Goal: Information Seeking & Learning: Find specific fact

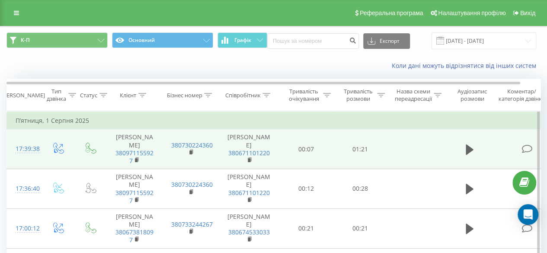
click at [69, 156] on td at bounding box center [59, 149] width 35 height 40
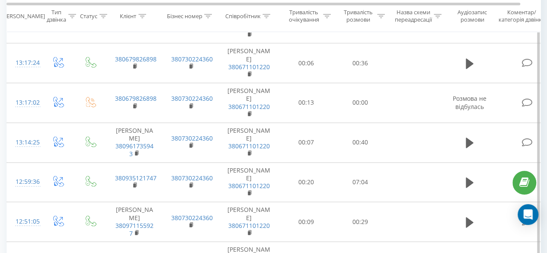
scroll to position [476, 0]
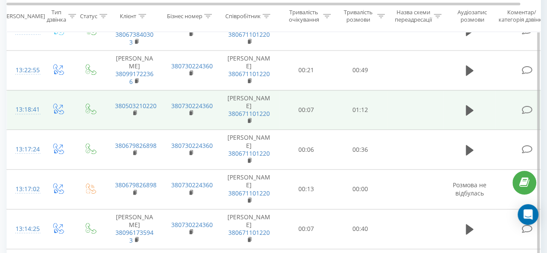
click at [172, 130] on td "380730224360" at bounding box center [191, 110] width 56 height 40
click at [467, 116] on icon at bounding box center [470, 110] width 8 height 10
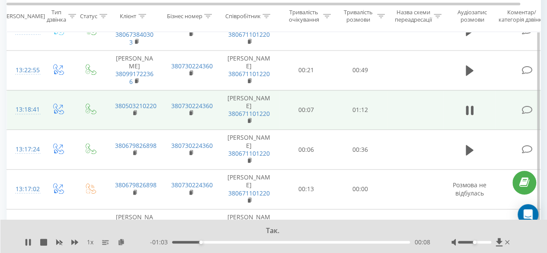
drag, startPoint x: 404, startPoint y: 122, endPoint x: 417, endPoint y: 122, distance: 12.6
click at [417, 122] on td at bounding box center [416, 110] width 56 height 40
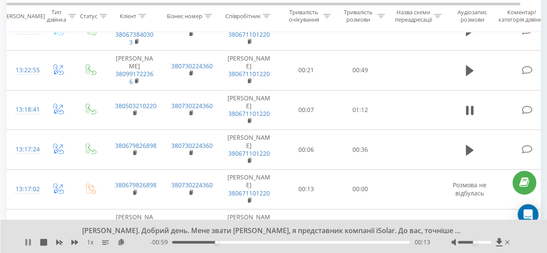
click at [26, 242] on icon at bounding box center [27, 242] width 2 height 7
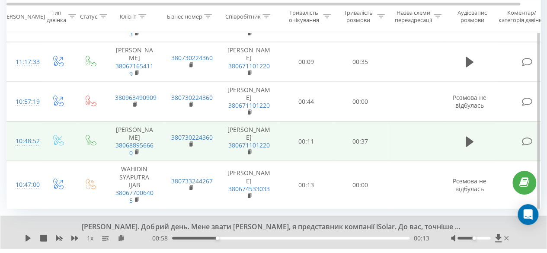
scroll to position [954, 0]
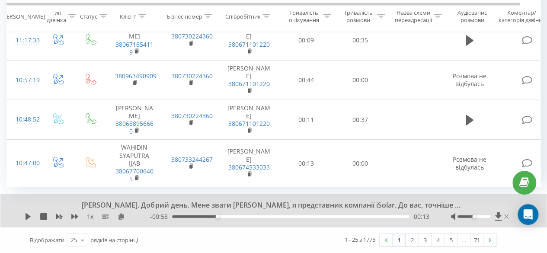
click at [508, 215] on icon at bounding box center [507, 217] width 4 height 4
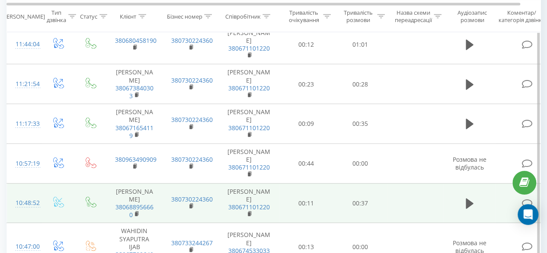
scroll to position [921, 0]
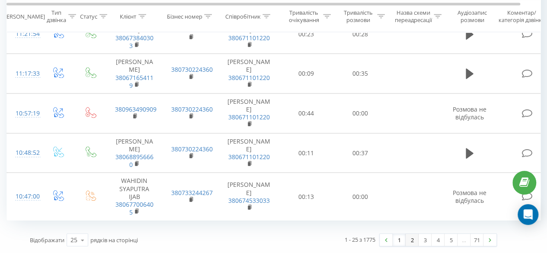
click at [408, 240] on link "2" at bounding box center [412, 240] width 13 height 12
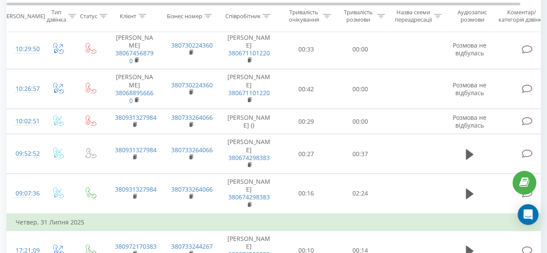
scroll to position [273, 0]
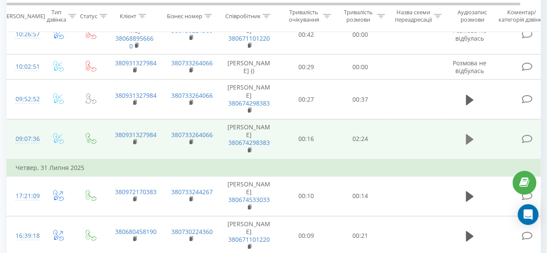
click at [465, 143] on button at bounding box center [469, 139] width 13 height 13
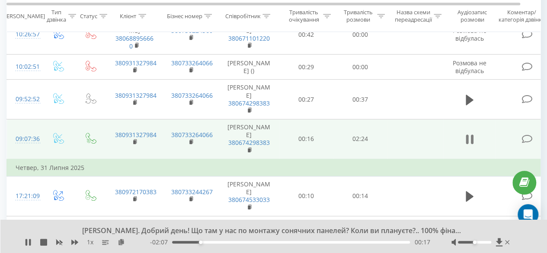
click at [471, 144] on icon at bounding box center [470, 139] width 8 height 12
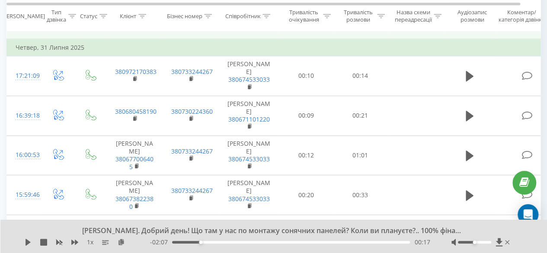
scroll to position [403, 0]
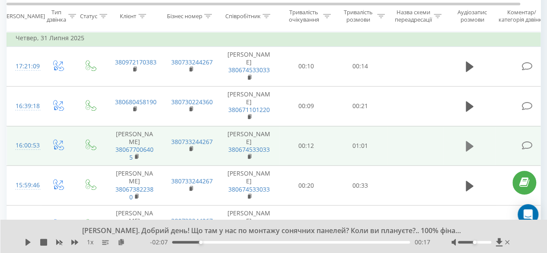
click at [467, 151] on icon at bounding box center [470, 146] width 8 height 10
click at [470, 152] on icon at bounding box center [470, 146] width 8 height 12
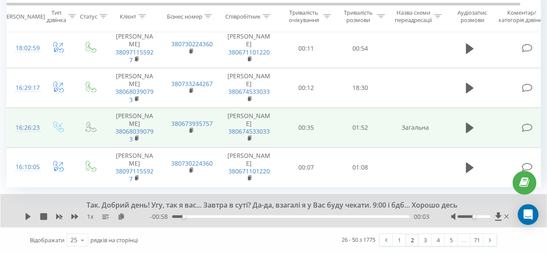
scroll to position [994, 0]
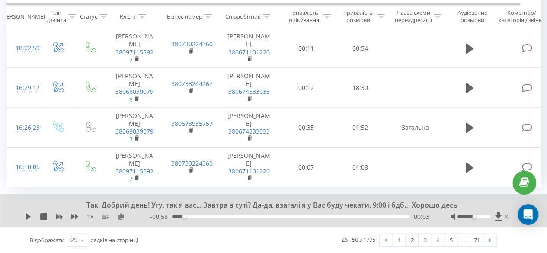
click at [506, 218] on icon at bounding box center [507, 216] width 4 height 7
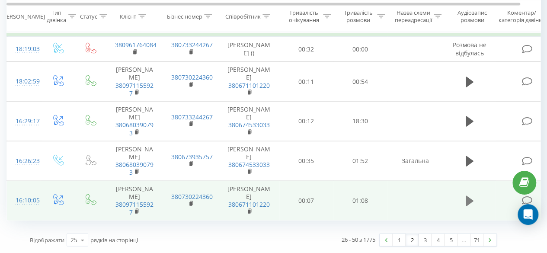
click at [465, 201] on button at bounding box center [469, 201] width 13 height 13
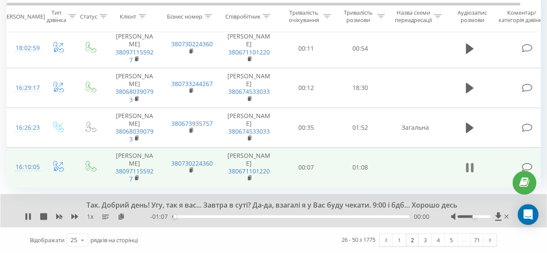
click at [474, 174] on button at bounding box center [469, 167] width 13 height 13
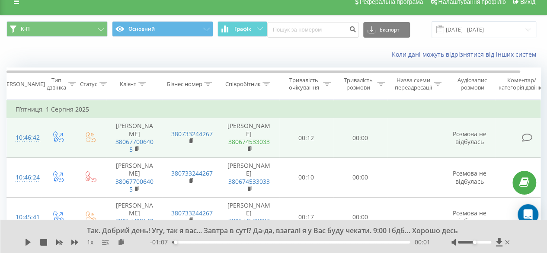
scroll to position [0, 0]
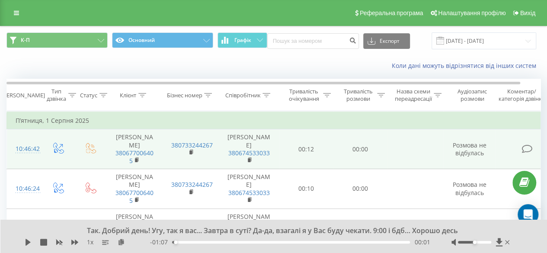
click at [251, 139] on td "[PERSON_NAME] 380674533033" at bounding box center [249, 149] width 61 height 40
click at [252, 154] on link "380674533033" at bounding box center [249, 153] width 42 height 8
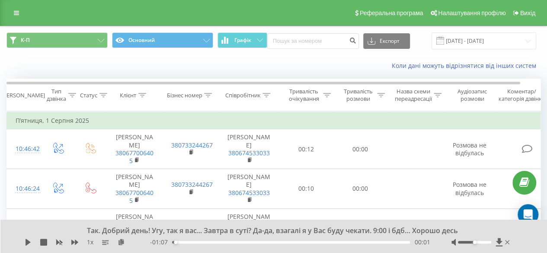
click at [267, 94] on icon at bounding box center [267, 95] width 8 height 4
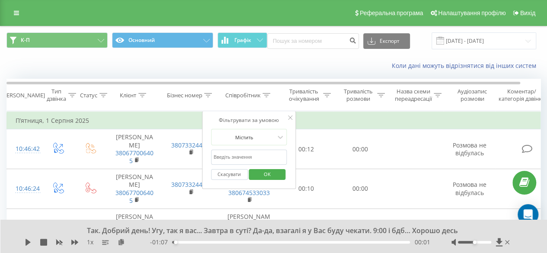
click at [252, 157] on input "text" at bounding box center [249, 157] width 76 height 15
type input "[PERSON_NAME]"
click at [264, 174] on span "OK" at bounding box center [267, 173] width 24 height 13
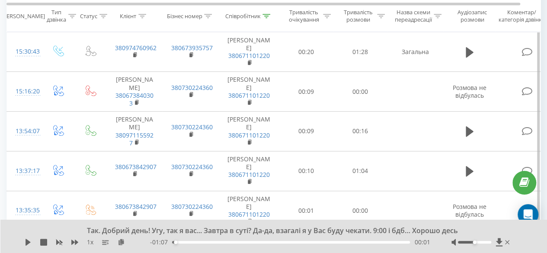
scroll to position [260, 0]
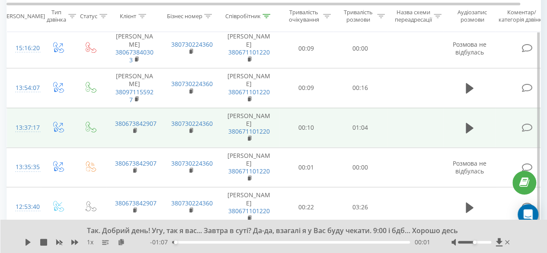
click at [421, 132] on td at bounding box center [416, 128] width 56 height 40
click at [471, 128] on icon at bounding box center [470, 128] width 8 height 10
click at [469, 127] on icon at bounding box center [470, 128] width 8 height 12
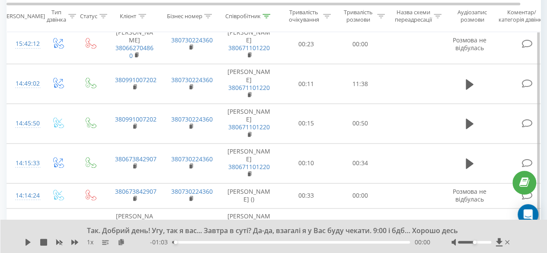
scroll to position [606, 0]
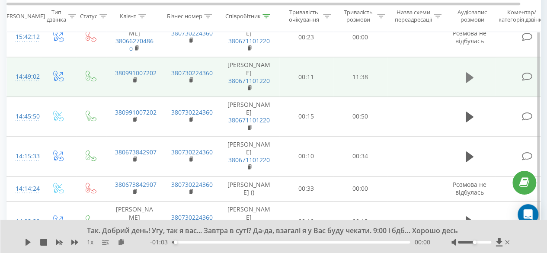
click at [470, 72] on icon at bounding box center [470, 77] width 8 height 10
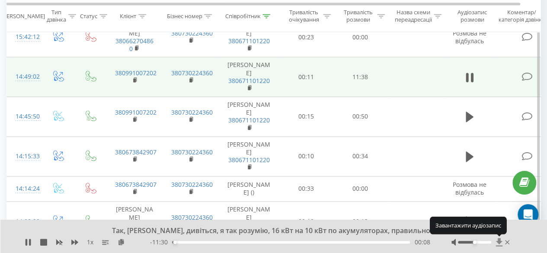
click at [498, 243] on icon at bounding box center [499, 242] width 6 height 8
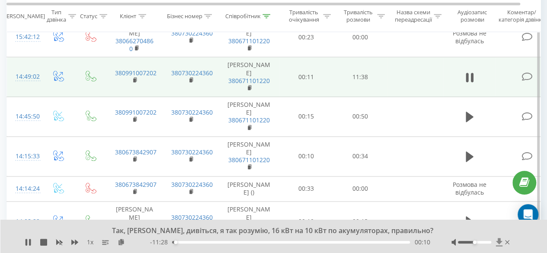
click at [499, 241] on icon at bounding box center [499, 242] width 6 height 8
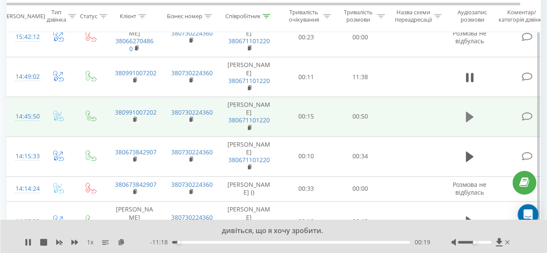
click at [466, 114] on icon at bounding box center [470, 117] width 8 height 10
click at [498, 241] on icon at bounding box center [499, 242] width 6 height 8
click at [498, 240] on icon at bounding box center [499, 242] width 7 height 9
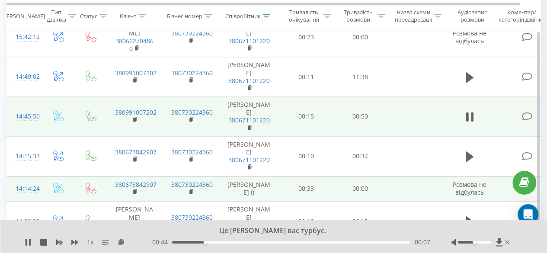
scroll to position [649, 0]
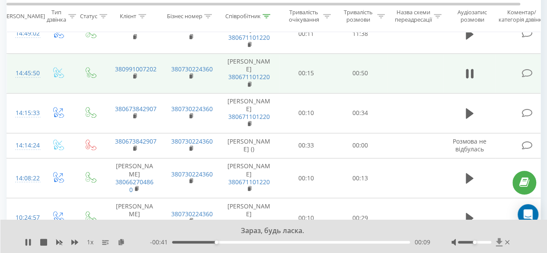
click at [500, 241] on icon at bounding box center [499, 242] width 6 height 8
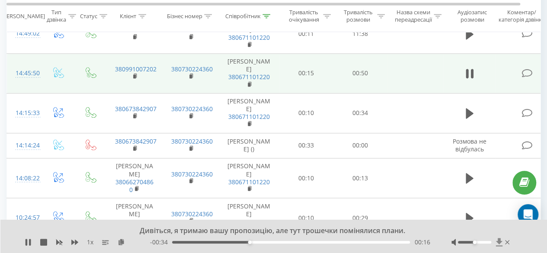
click at [501, 241] on icon at bounding box center [499, 242] width 7 height 9
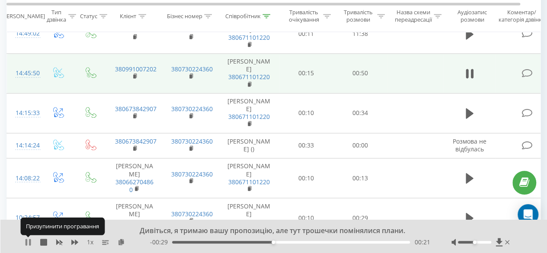
click at [29, 241] on icon at bounding box center [30, 242] width 2 height 7
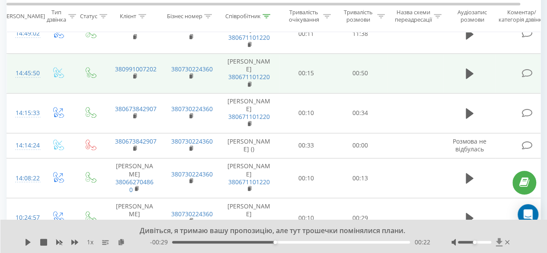
click at [500, 241] on icon at bounding box center [499, 242] width 6 height 8
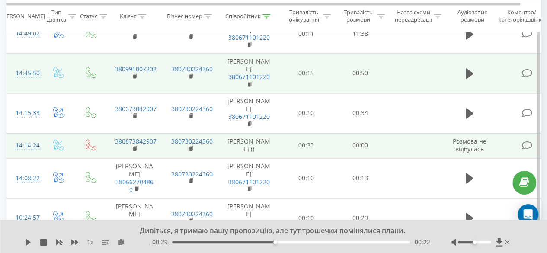
click at [338, 144] on td "00:00" at bounding box center [361, 145] width 54 height 25
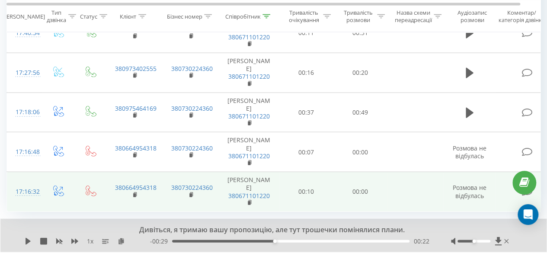
scroll to position [951, 0]
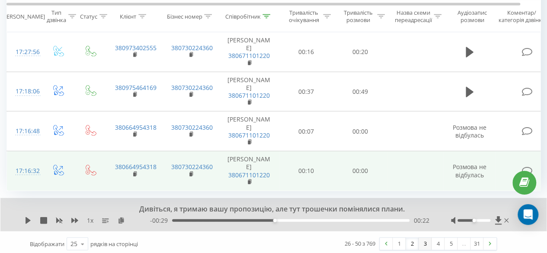
click at [425, 238] on link "3" at bounding box center [425, 244] width 13 height 12
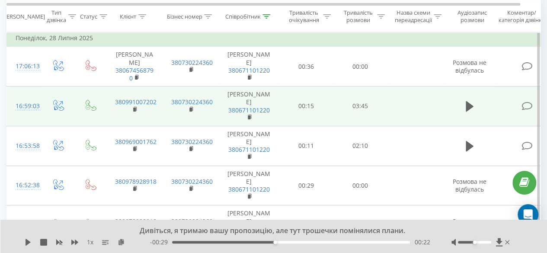
scroll to position [100, 0]
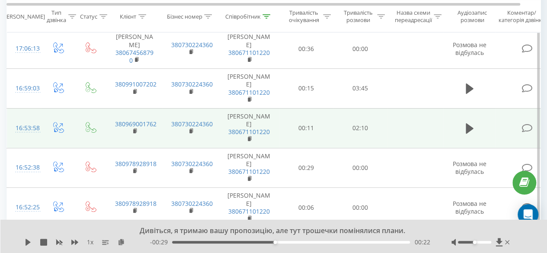
click at [415, 140] on td at bounding box center [416, 128] width 56 height 40
click at [473, 135] on icon at bounding box center [470, 128] width 8 height 12
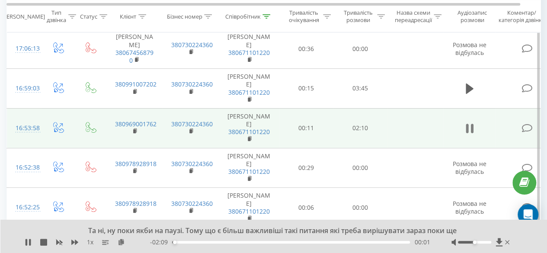
click at [471, 133] on icon at bounding box center [472, 129] width 3 height 10
click at [498, 241] on icon at bounding box center [499, 242] width 6 height 8
click at [466, 134] on icon at bounding box center [470, 128] width 8 height 10
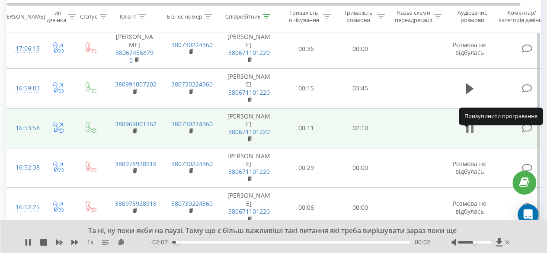
click at [468, 133] on icon at bounding box center [467, 129] width 3 height 10
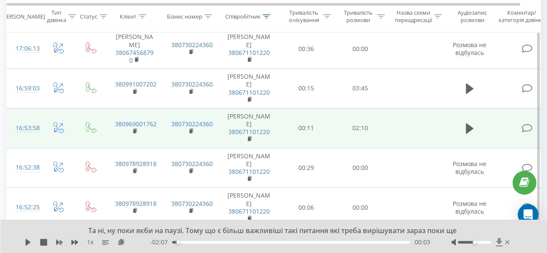
click at [500, 241] on icon at bounding box center [499, 242] width 6 height 8
click at [391, 132] on td at bounding box center [416, 128] width 56 height 40
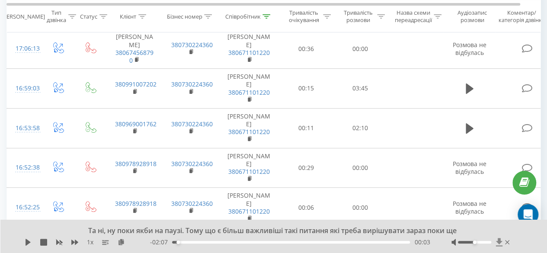
click at [501, 242] on icon at bounding box center [499, 242] width 6 height 8
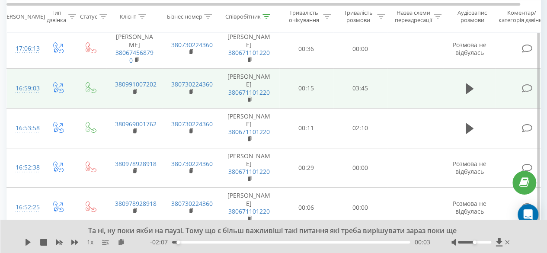
click at [420, 101] on td at bounding box center [416, 89] width 56 height 40
click at [410, 92] on td at bounding box center [416, 89] width 56 height 40
click at [465, 90] on button at bounding box center [469, 88] width 13 height 13
click at [468, 93] on icon at bounding box center [467, 89] width 3 height 10
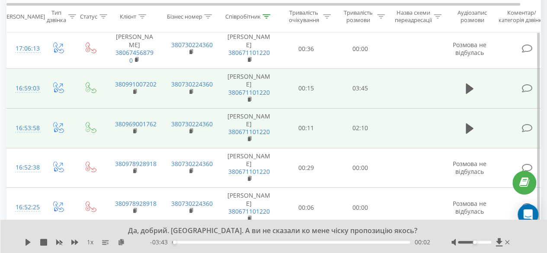
click at [434, 139] on td at bounding box center [416, 128] width 56 height 40
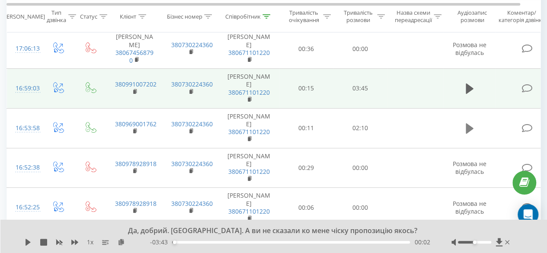
click at [466, 134] on icon at bounding box center [470, 128] width 8 height 10
click at [471, 133] on icon at bounding box center [472, 129] width 3 height 10
click at [501, 242] on icon at bounding box center [499, 242] width 6 height 8
click at [500, 241] on icon at bounding box center [499, 242] width 6 height 8
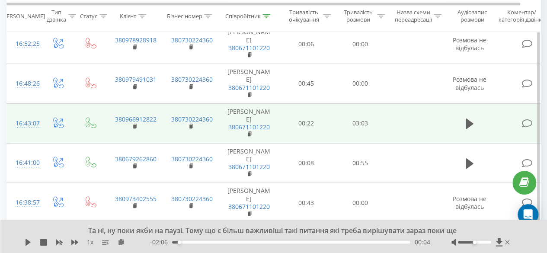
scroll to position [273, 0]
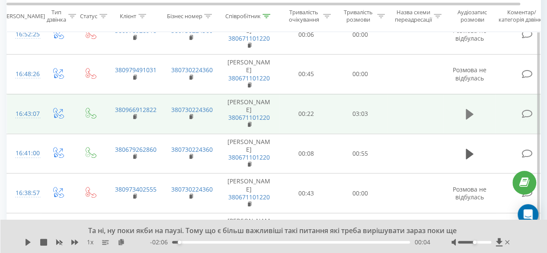
click at [472, 118] on icon at bounding box center [470, 114] width 8 height 12
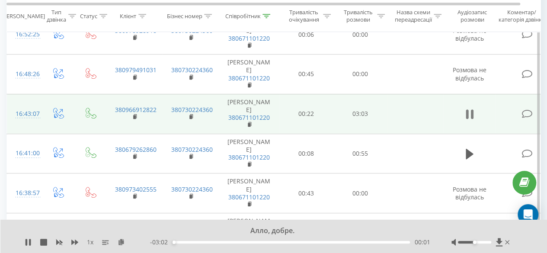
click at [472, 118] on icon at bounding box center [472, 114] width 3 height 10
click at [498, 239] on icon at bounding box center [499, 242] width 6 height 8
click at [498, 244] on icon at bounding box center [499, 242] width 7 height 9
click at [498, 243] on icon at bounding box center [499, 242] width 6 height 8
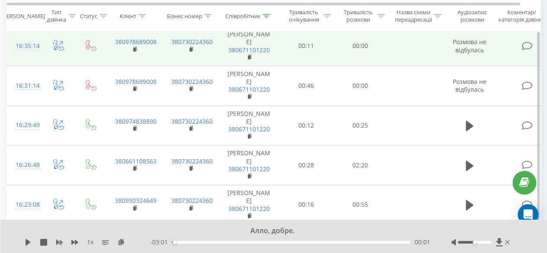
scroll to position [490, 0]
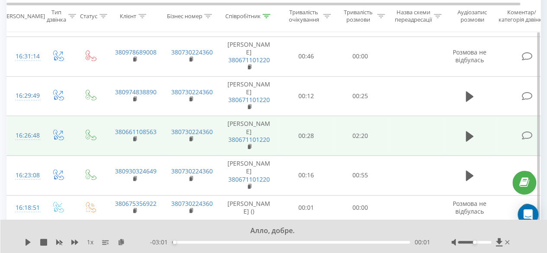
click at [396, 142] on td at bounding box center [416, 136] width 56 height 40
click at [406, 141] on td at bounding box center [416, 136] width 56 height 40
click at [470, 141] on icon at bounding box center [470, 136] width 8 height 10
click at [469, 142] on icon at bounding box center [470, 136] width 8 height 12
click at [498, 242] on icon at bounding box center [499, 242] width 6 height 8
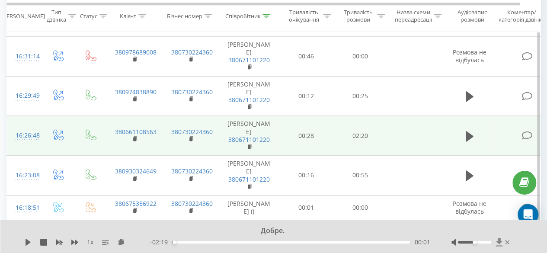
click at [499, 240] on icon at bounding box center [499, 242] width 6 height 8
click at [511, 243] on div at bounding box center [482, 242] width 60 height 9
click at [509, 244] on icon at bounding box center [507, 242] width 4 height 4
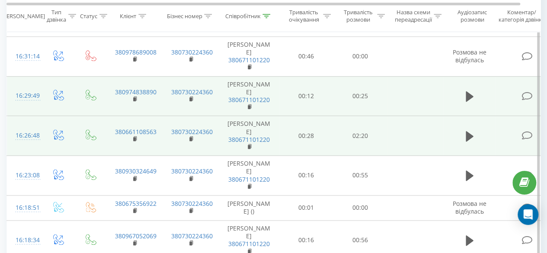
click at [422, 113] on td at bounding box center [416, 96] width 56 height 40
click at [397, 108] on td at bounding box center [416, 96] width 56 height 40
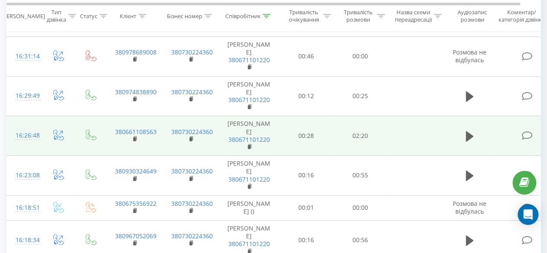
click at [406, 147] on td at bounding box center [416, 136] width 56 height 40
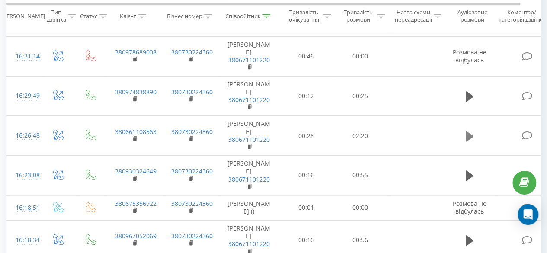
click at [467, 141] on icon at bounding box center [470, 136] width 8 height 10
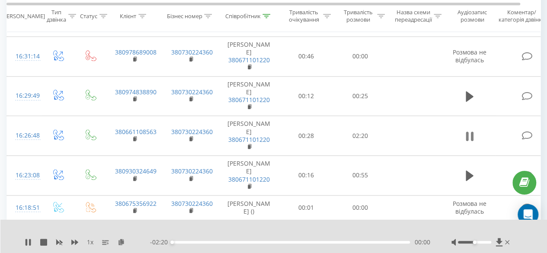
click at [469, 141] on icon at bounding box center [470, 136] width 8 height 12
click at [500, 242] on icon at bounding box center [499, 242] width 6 height 8
click at [500, 241] on icon at bounding box center [499, 242] width 6 height 8
click at [497, 243] on icon at bounding box center [499, 242] width 7 height 9
